Goal: Understand process/instructions

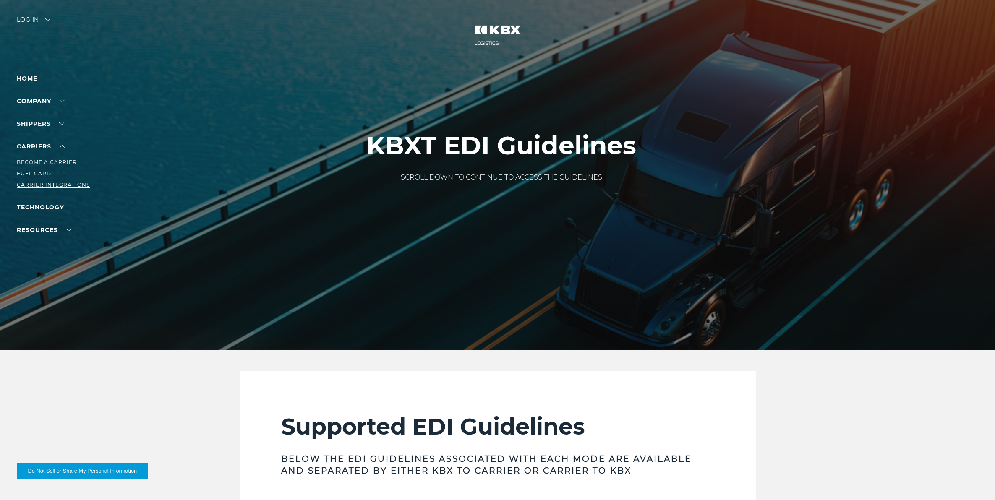
click at [57, 182] on link "Carrier Integrations" at bounding box center [53, 185] width 73 height 6
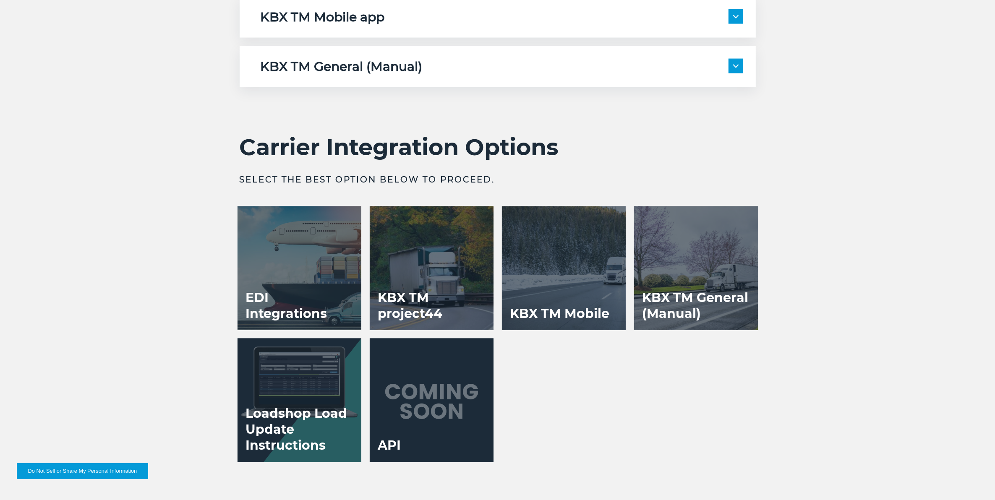
scroll to position [1679, 0]
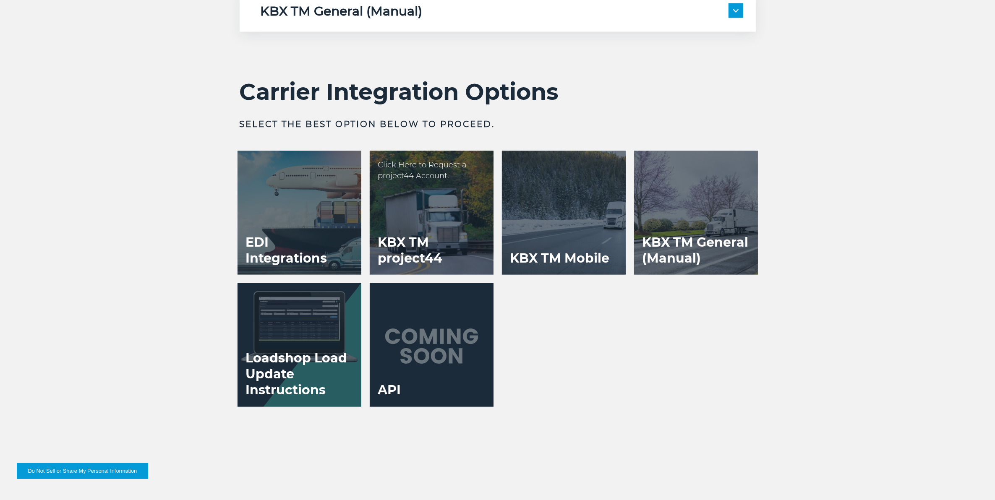
click at [407, 230] on h3 "KBX TM project44" at bounding box center [432, 250] width 124 height 49
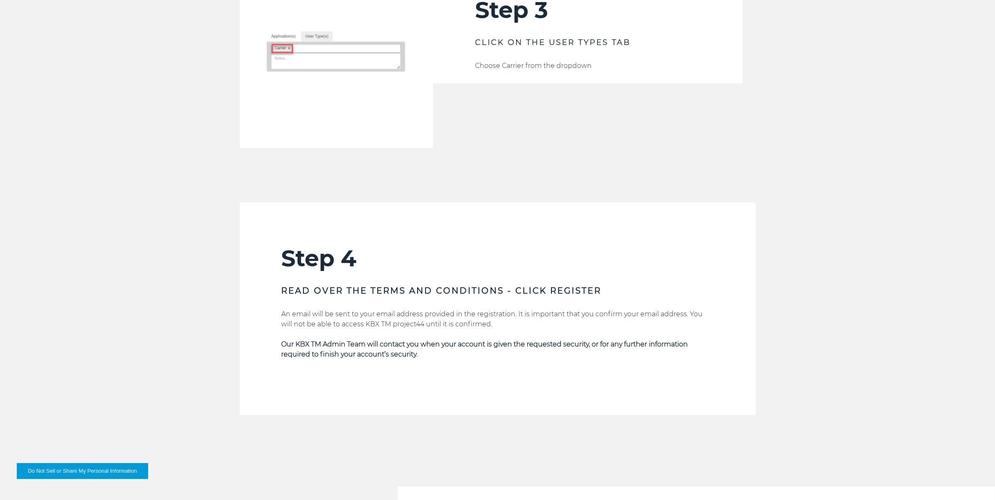
scroll to position [1731, 0]
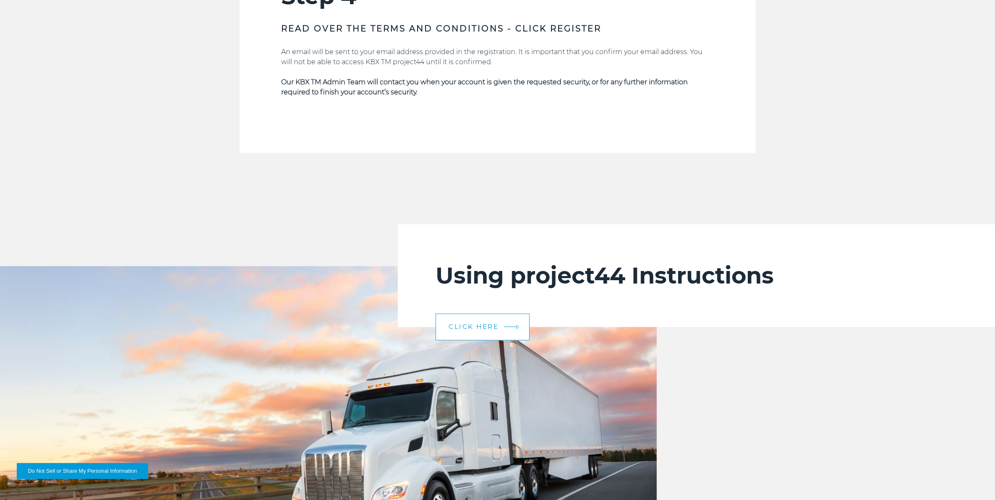
click at [469, 324] on span "CLICK HERE" at bounding box center [474, 327] width 50 height 6
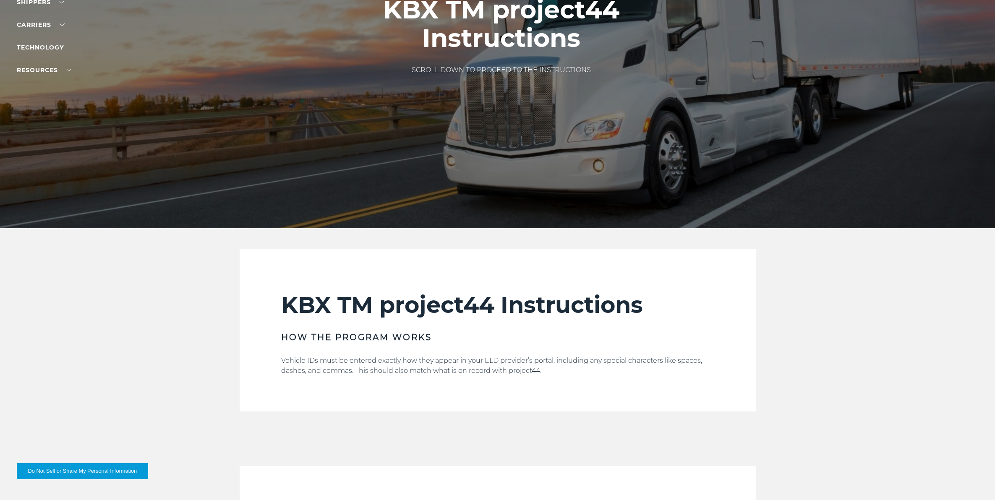
scroll to position [315, 0]
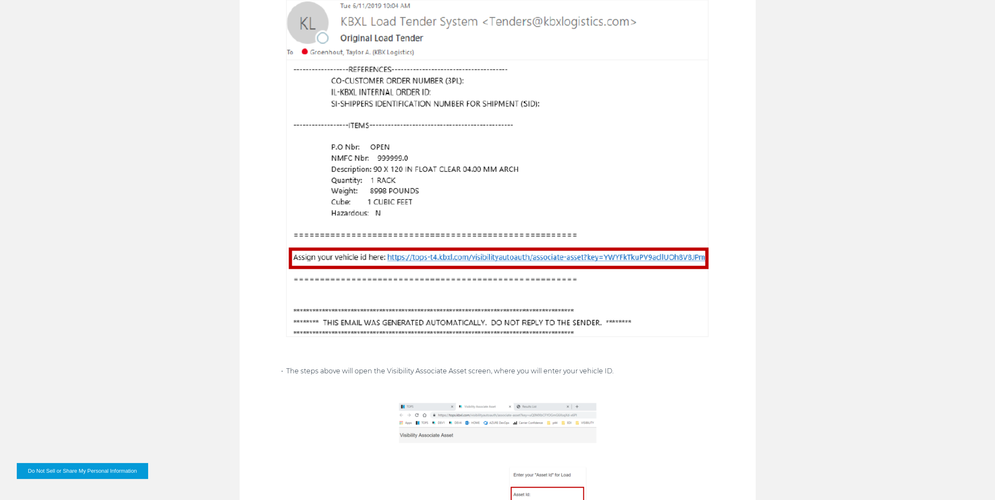
scroll to position [1049, 0]
